Goal: Task Accomplishment & Management: Manage account settings

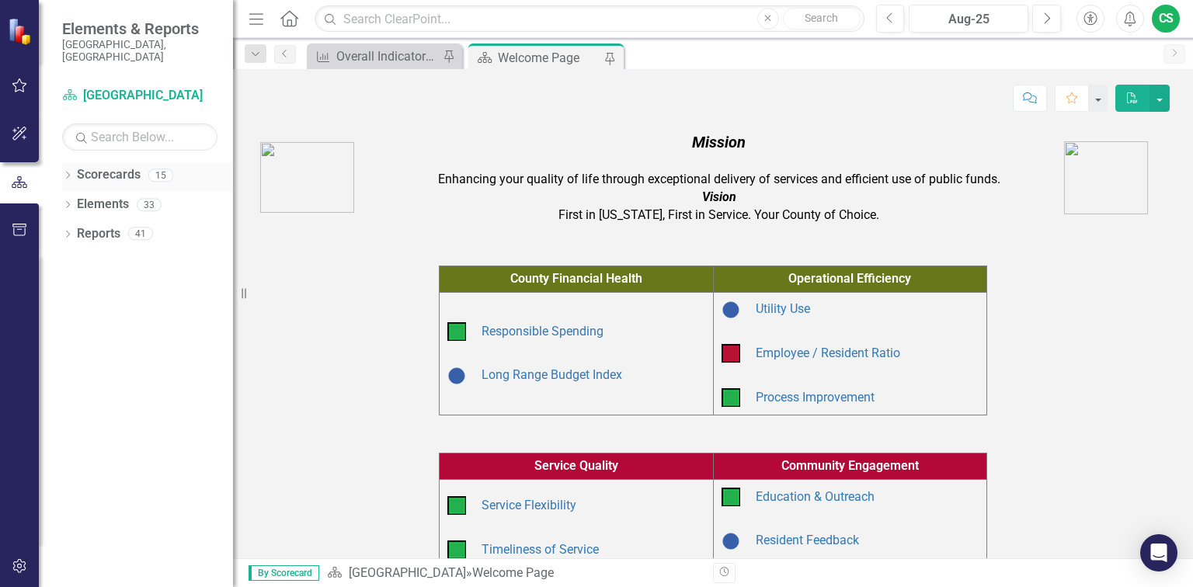
click at [68, 172] on icon "Dropdown" at bounding box center [67, 176] width 11 height 9
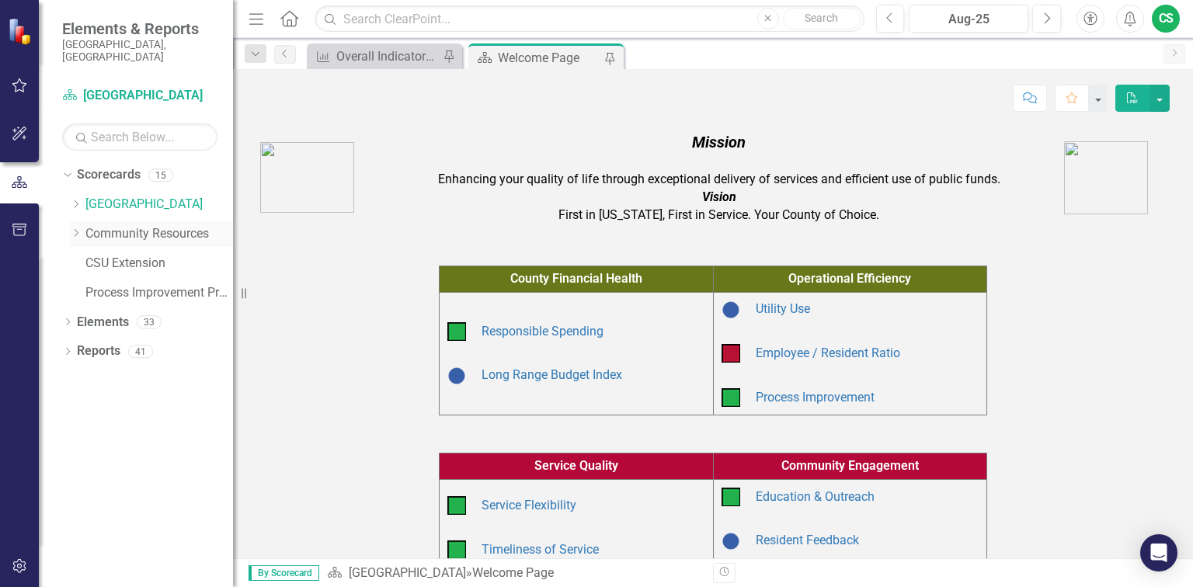
click at [75, 229] on icon at bounding box center [77, 233] width 4 height 8
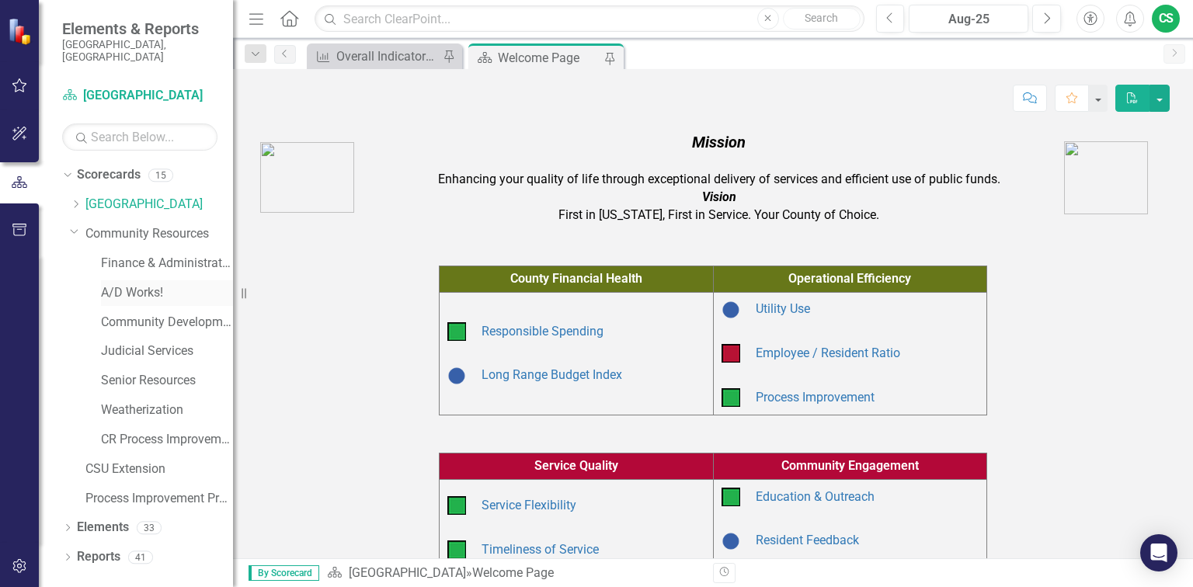
click at [127, 284] on link "A/D Works!" at bounding box center [167, 293] width 132 height 18
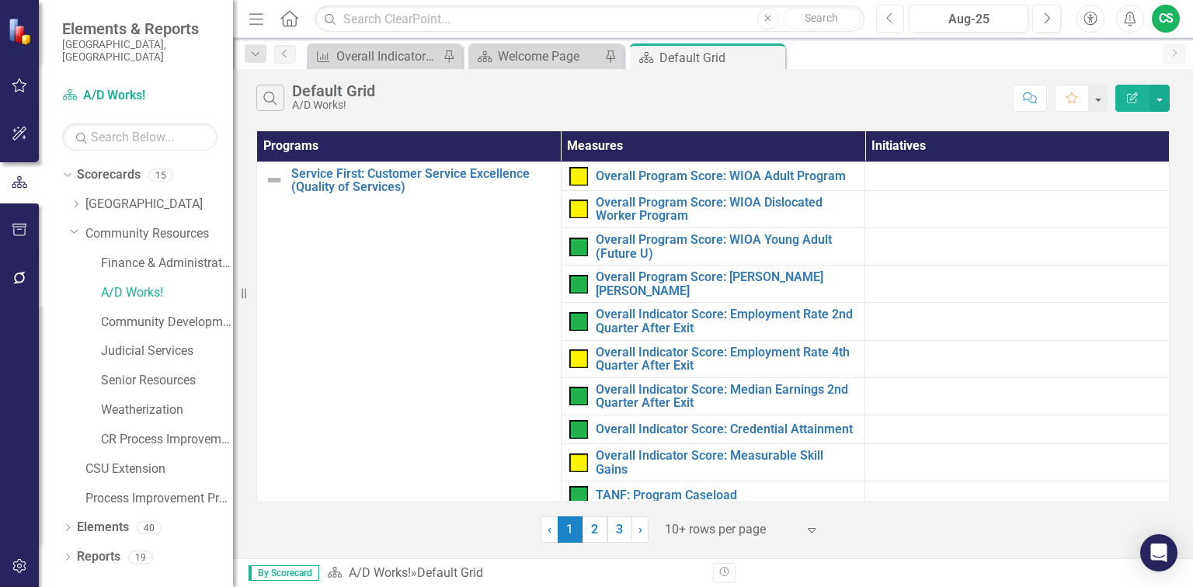
click at [888, 14] on icon "Previous" at bounding box center [890, 19] width 9 height 14
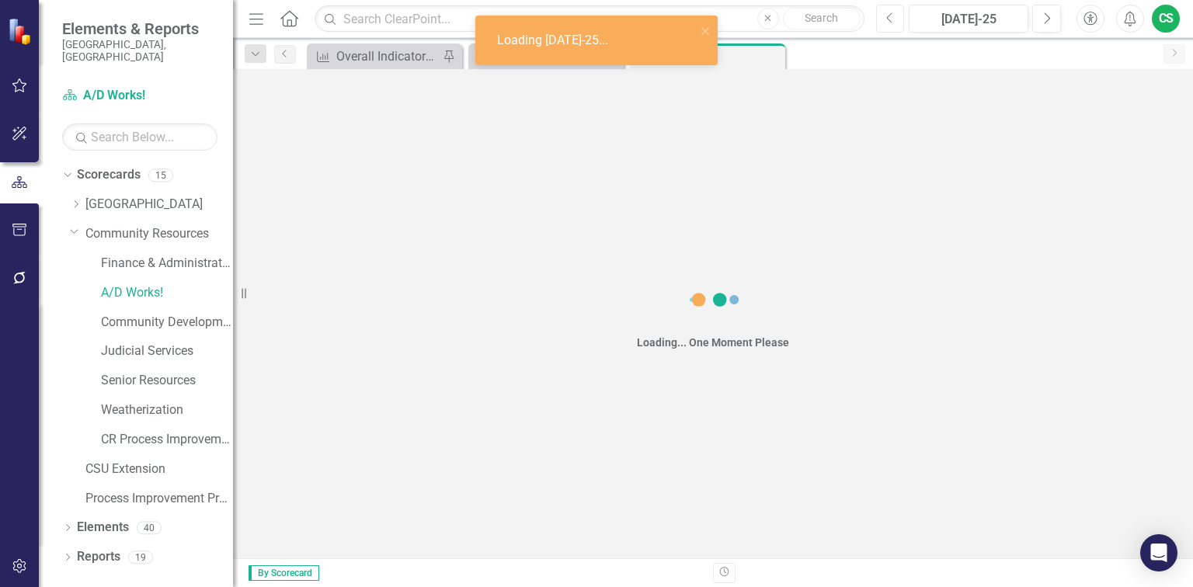
click at [888, 14] on icon "Previous" at bounding box center [890, 19] width 9 height 14
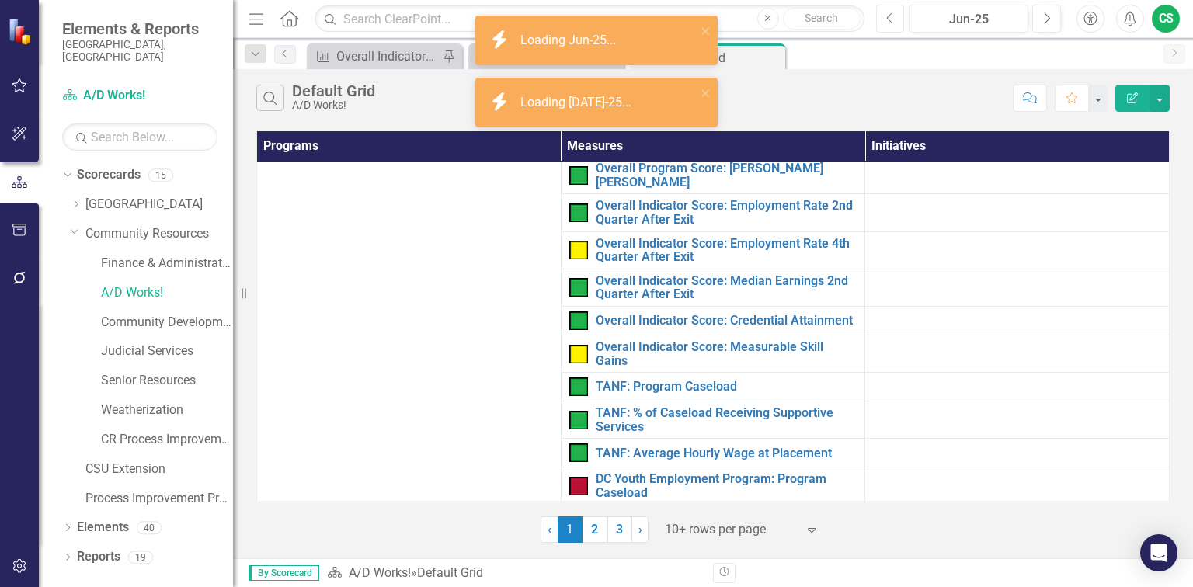
scroll to position [311, 0]
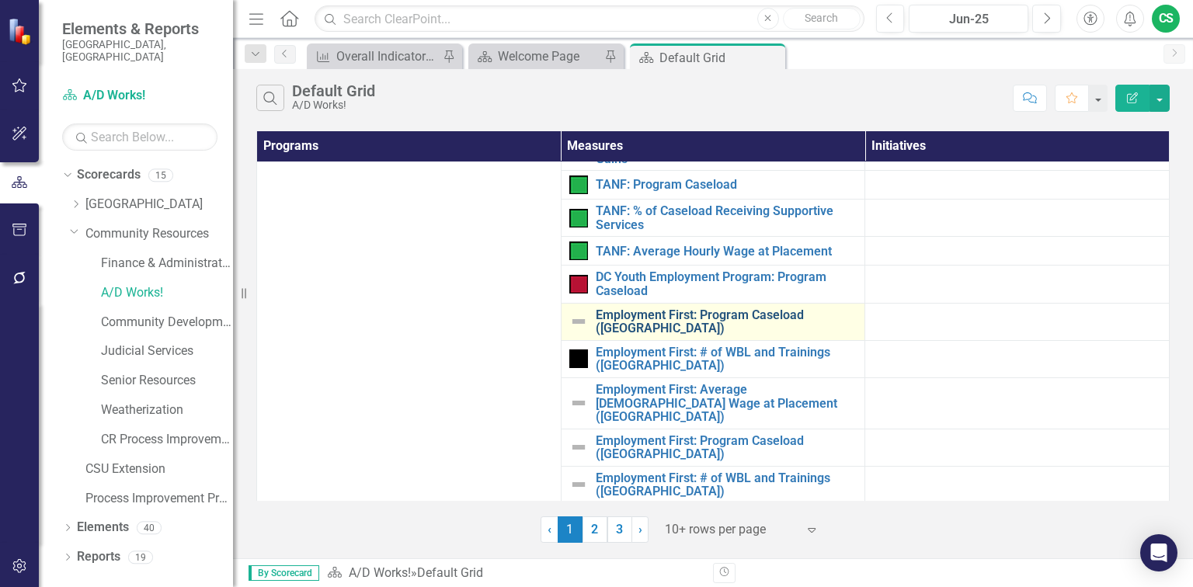
click at [649, 308] on link "Employment First: Program Caseload ([GEOGRAPHIC_DATA])" at bounding box center [727, 321] width 262 height 27
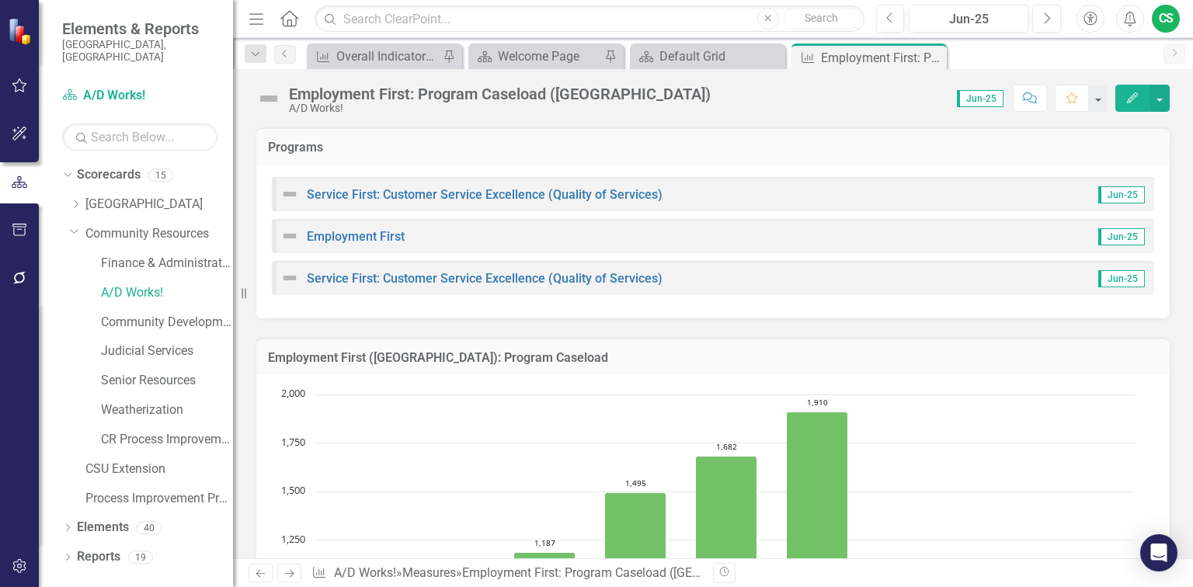
click at [1134, 96] on icon "Edit" at bounding box center [1132, 97] width 14 height 11
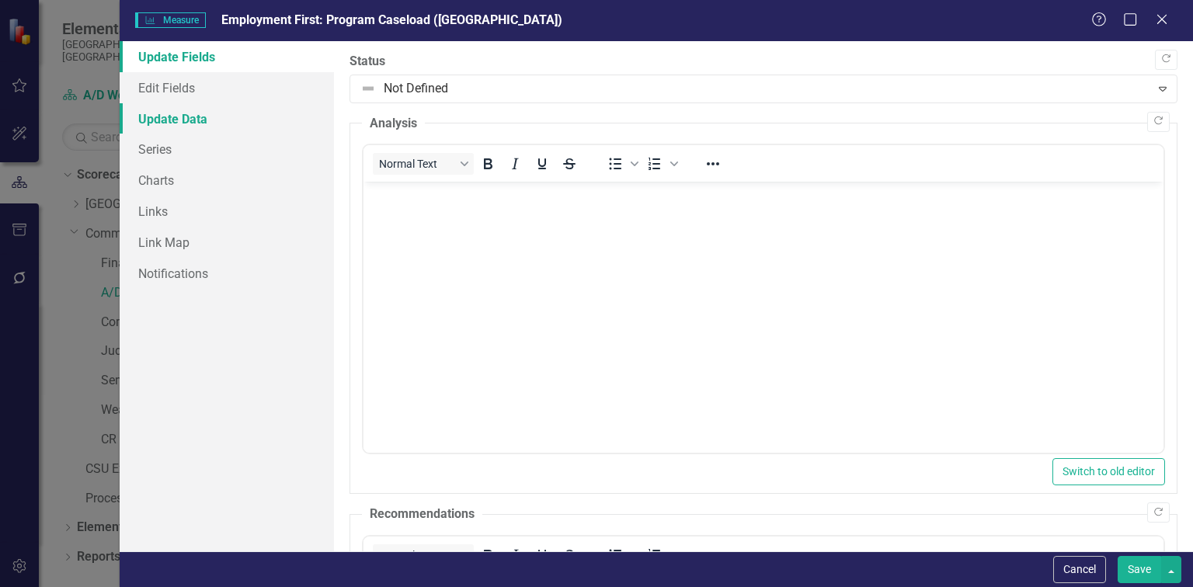
click at [165, 124] on link "Update Data" at bounding box center [227, 118] width 214 height 31
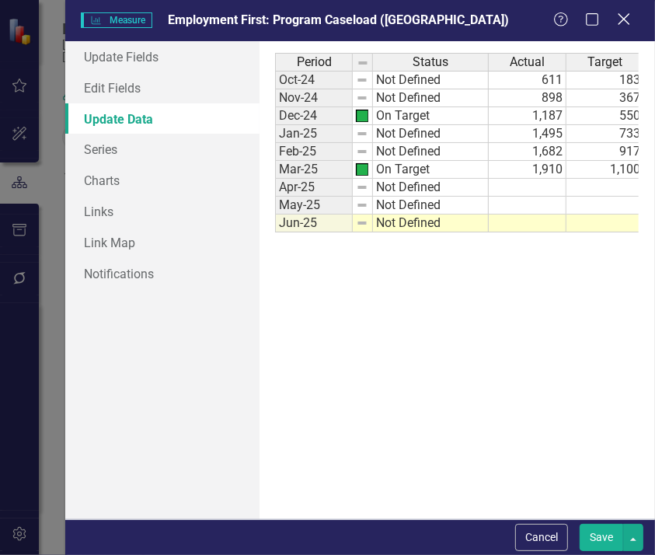
click at [618, 16] on icon "Close" at bounding box center [623, 19] width 19 height 15
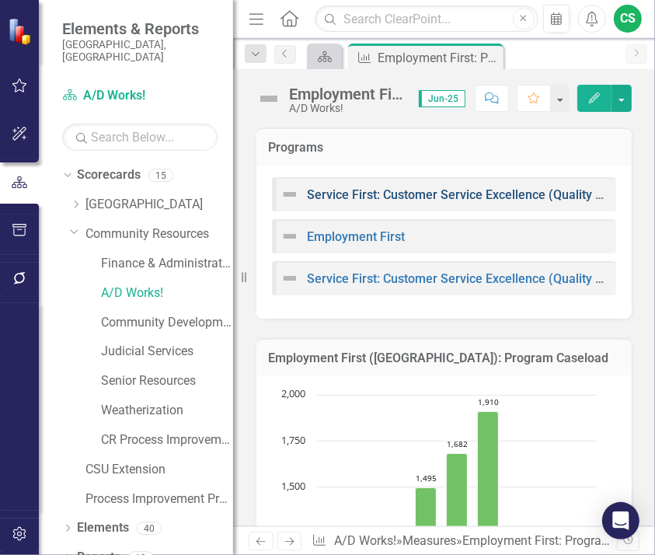
click at [373, 193] on link "Service First: Customer Service Excellence (Quality of Services)" at bounding box center [485, 194] width 356 height 15
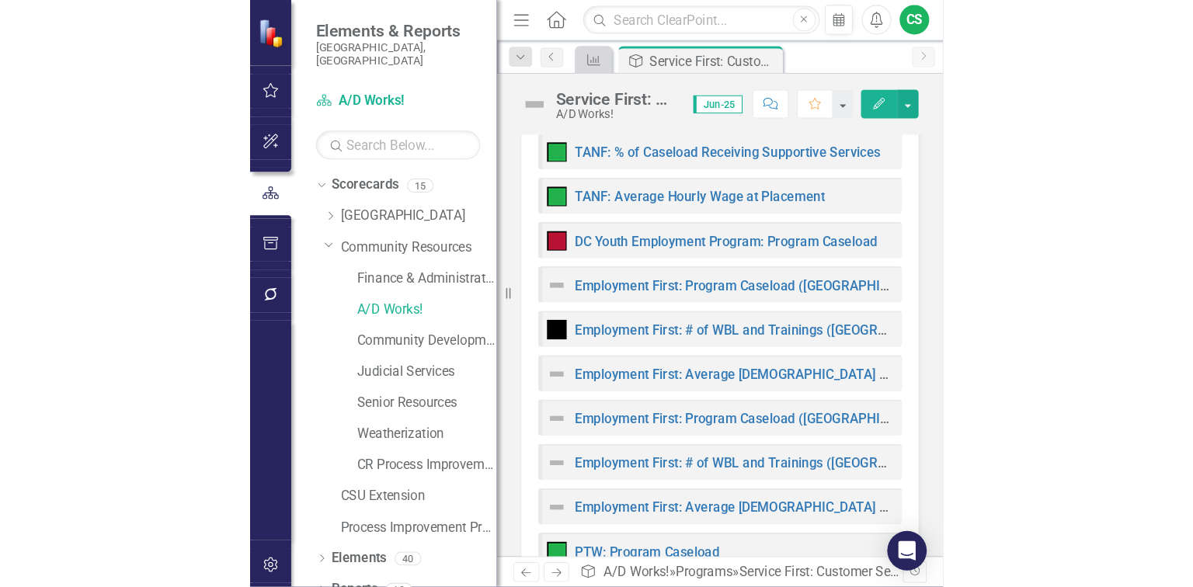
scroll to position [683, 0]
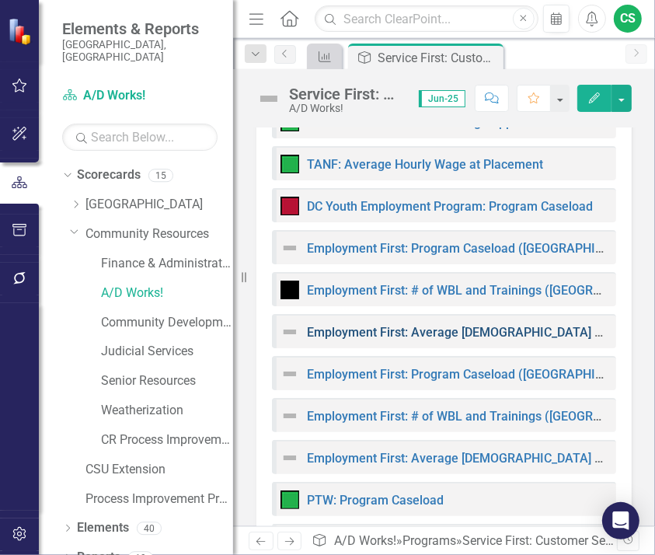
click at [392, 329] on link "Employment First: Average [DEMOGRAPHIC_DATA] Wage at Placement ([GEOGRAPHIC_DAT…" at bounding box center [571, 332] width 528 height 15
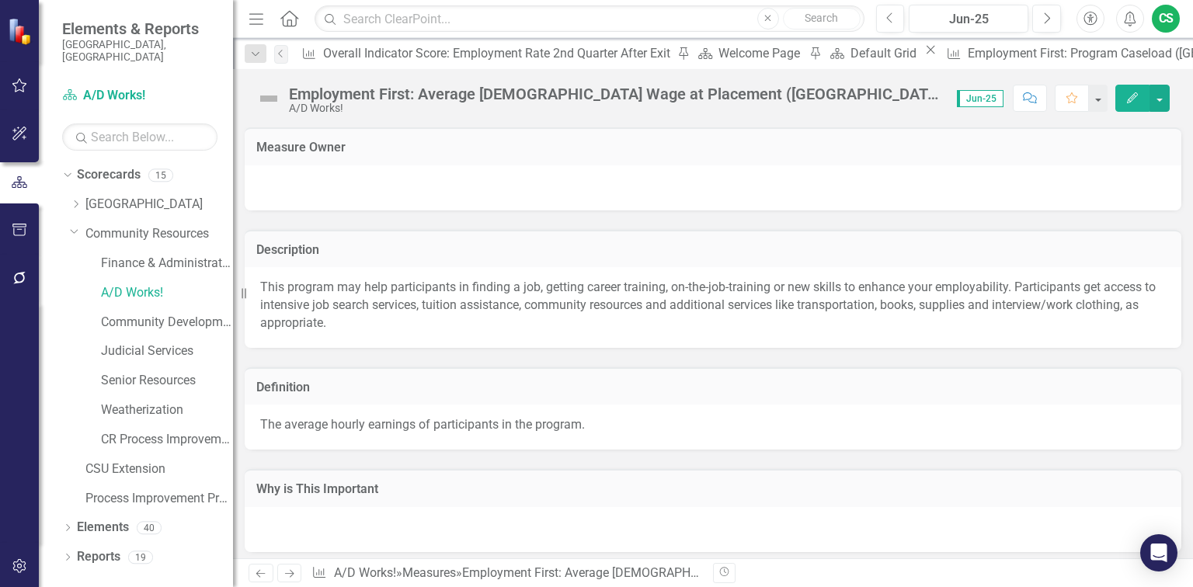
click at [1131, 99] on icon "Edit" at bounding box center [1132, 97] width 14 height 11
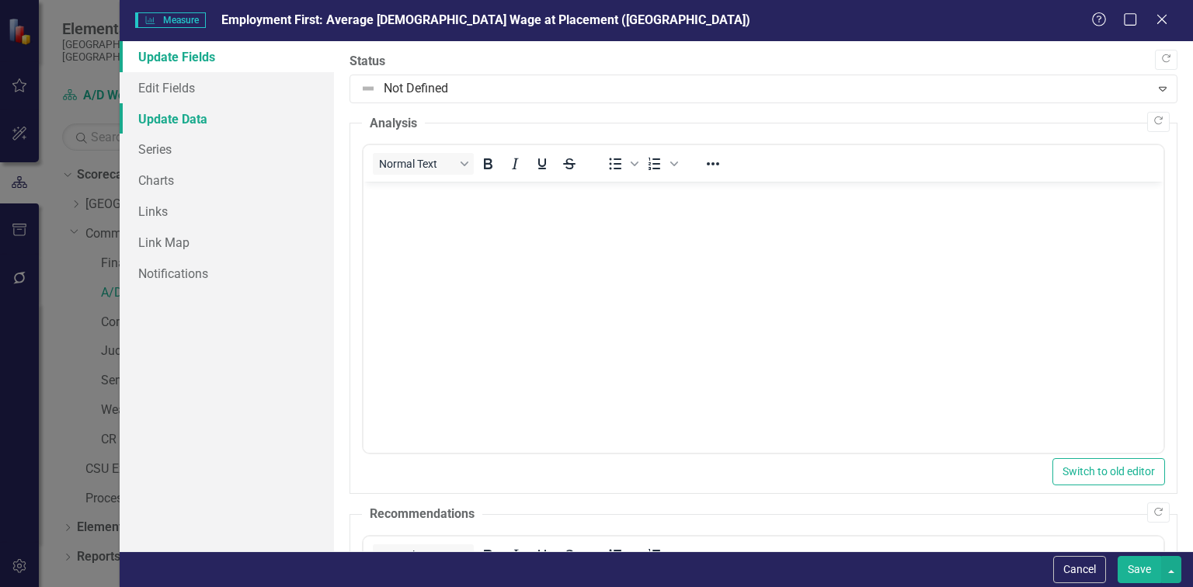
click at [167, 115] on link "Update Data" at bounding box center [227, 118] width 214 height 31
